Goal: Book appointment/travel/reservation

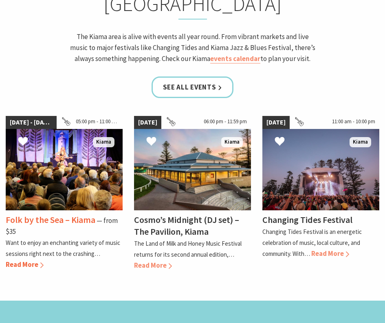
scroll to position [725, 0]
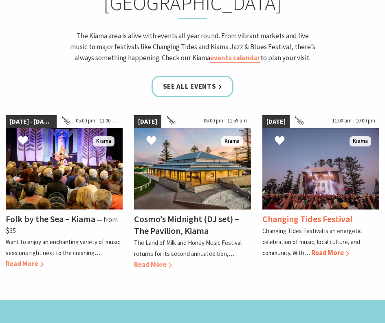
click at [320, 213] on h4 "Changing Tides Festival" at bounding box center [307, 218] width 90 height 11
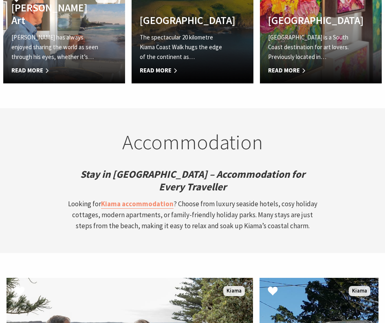
scroll to position [2042, 0]
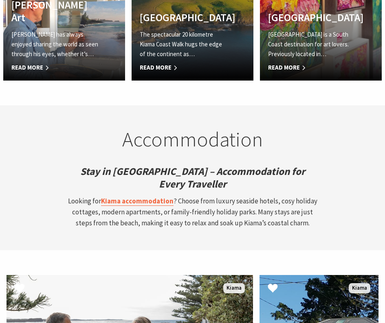
click at [159, 197] on strong "Kiama accommodation" at bounding box center [137, 201] width 72 height 9
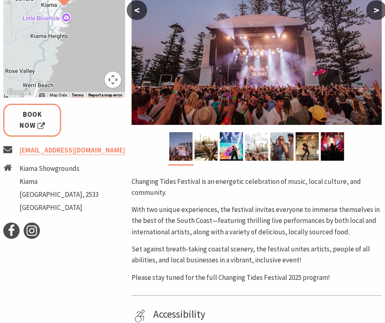
scroll to position [228, 0]
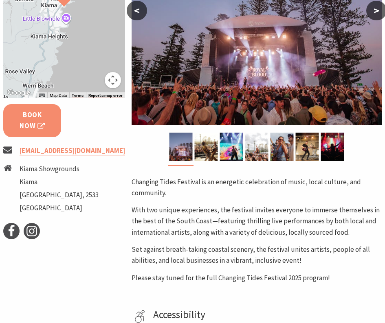
click at [51, 126] on link "Book Now" at bounding box center [32, 120] width 58 height 33
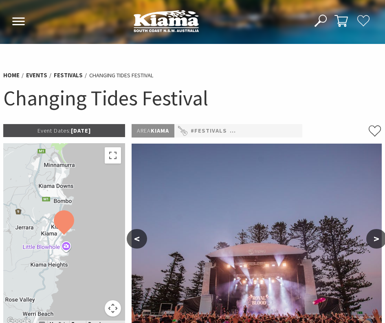
scroll to position [0, 0]
